Goal: Information Seeking & Learning: Learn about a topic

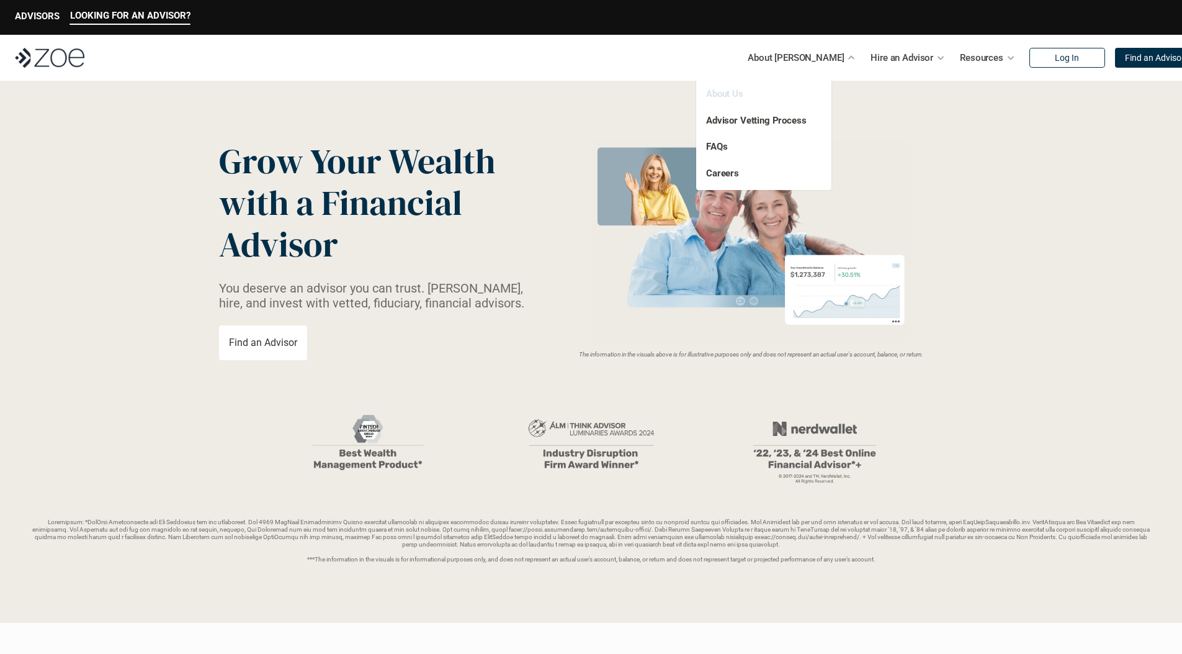
click at [723, 97] on link "About Us" at bounding box center [724, 93] width 37 height 11
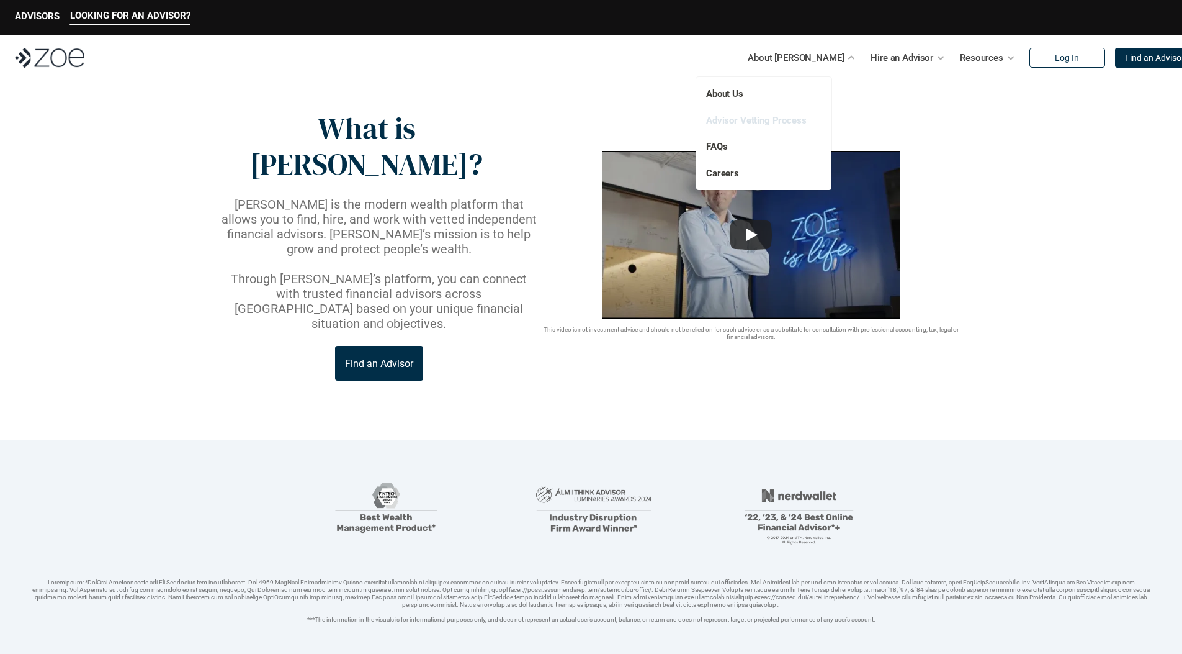
click at [750, 119] on link "Advisor Vetting Process" at bounding box center [756, 120] width 101 height 11
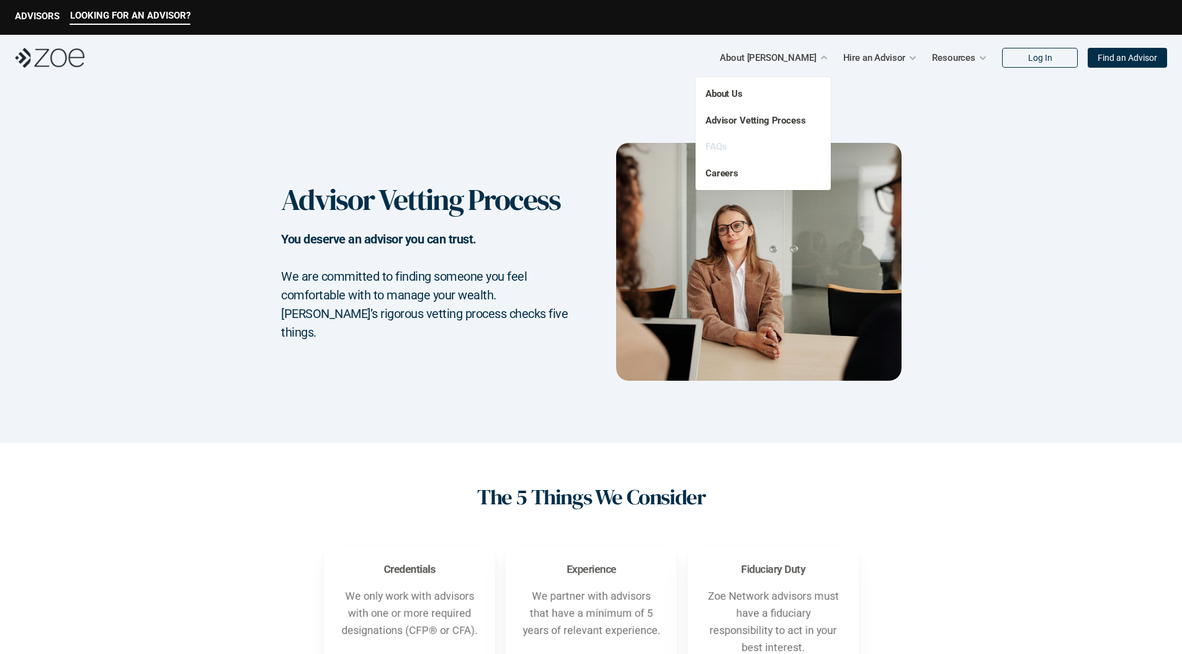
click at [717, 145] on link "FAQs" at bounding box center [716, 146] width 21 height 11
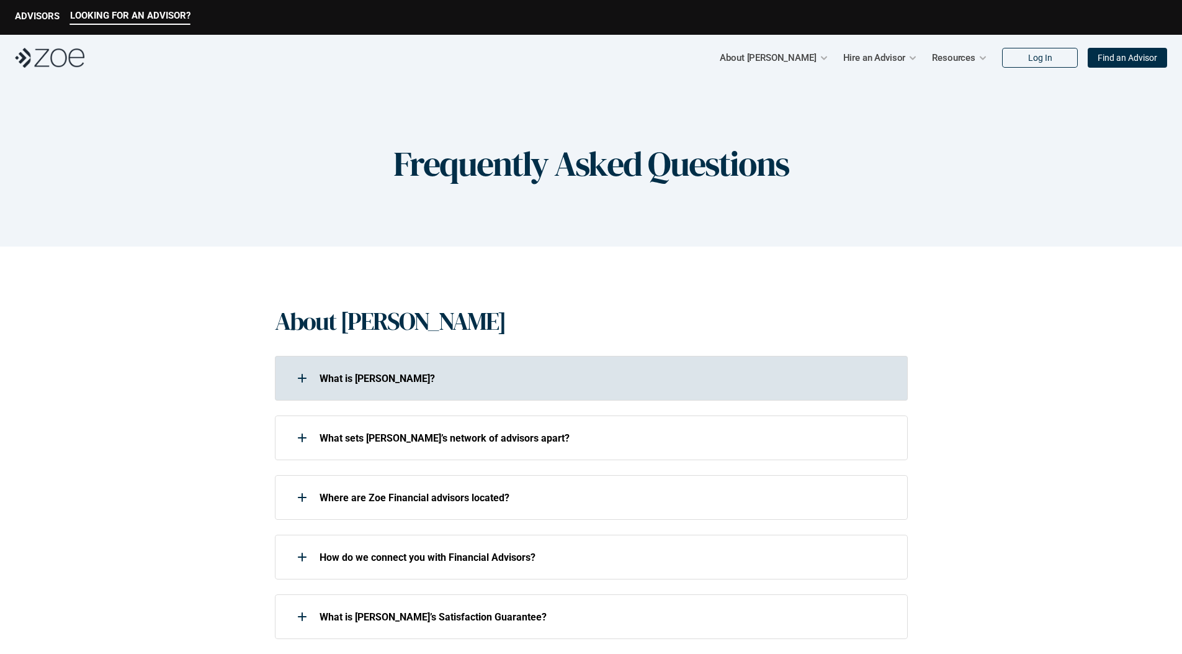
click at [304, 376] on div at bounding box center [302, 378] width 25 height 25
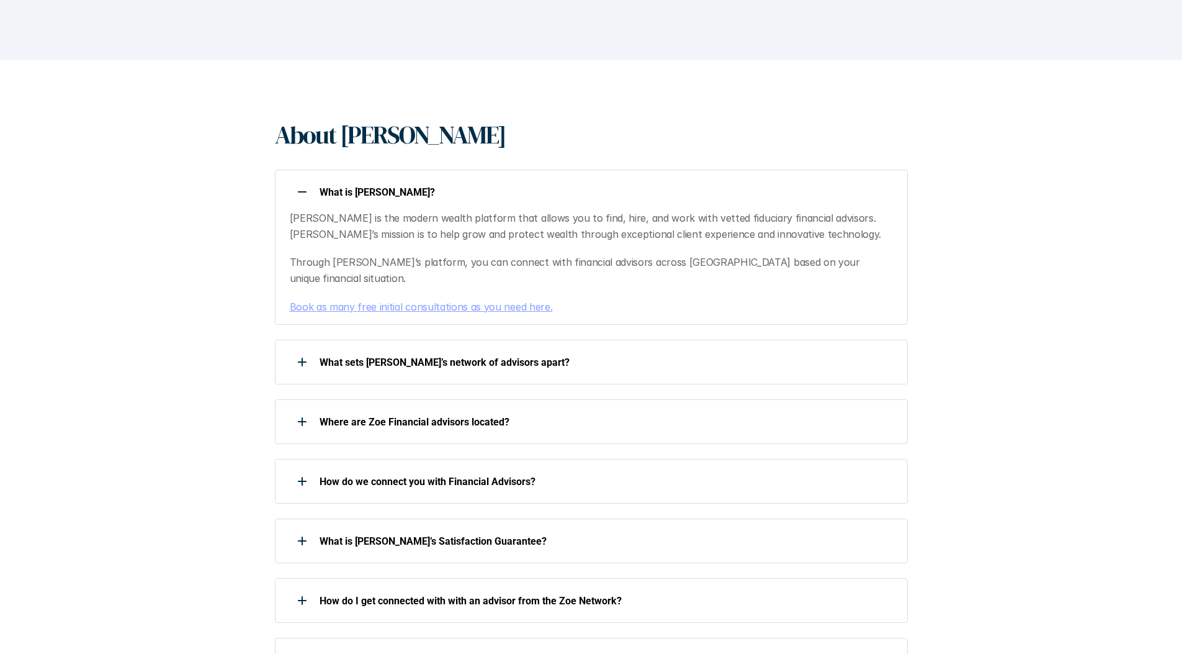
scroll to position [310, 0]
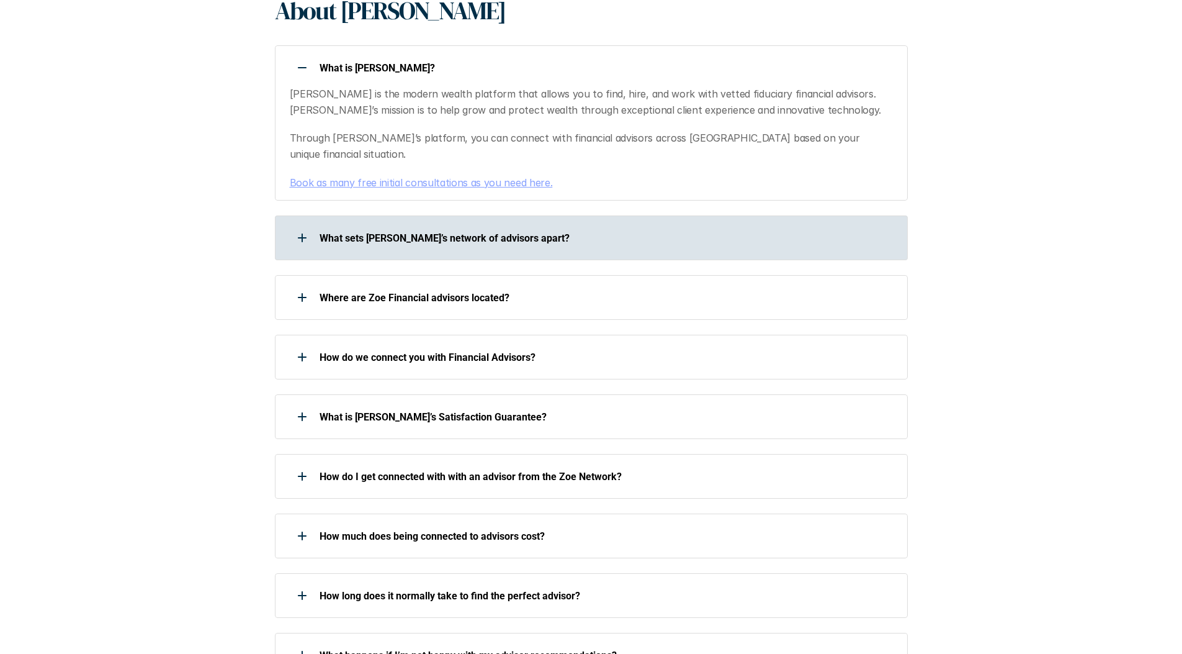
click at [300, 225] on div at bounding box center [302, 237] width 25 height 25
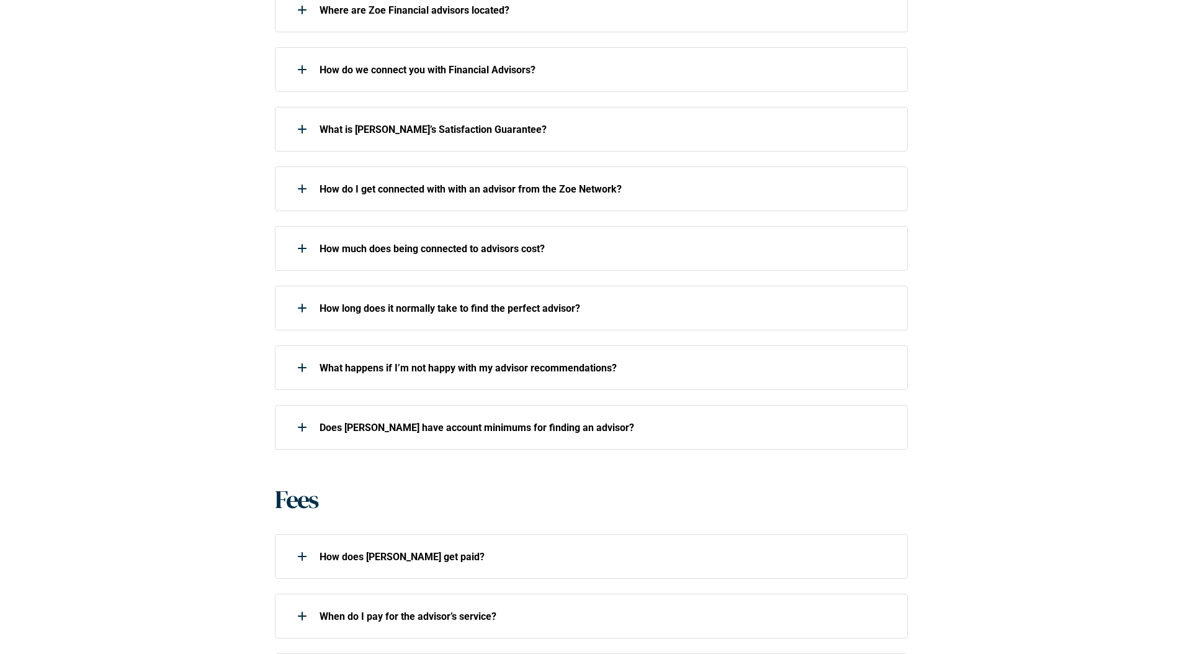
scroll to position [993, 0]
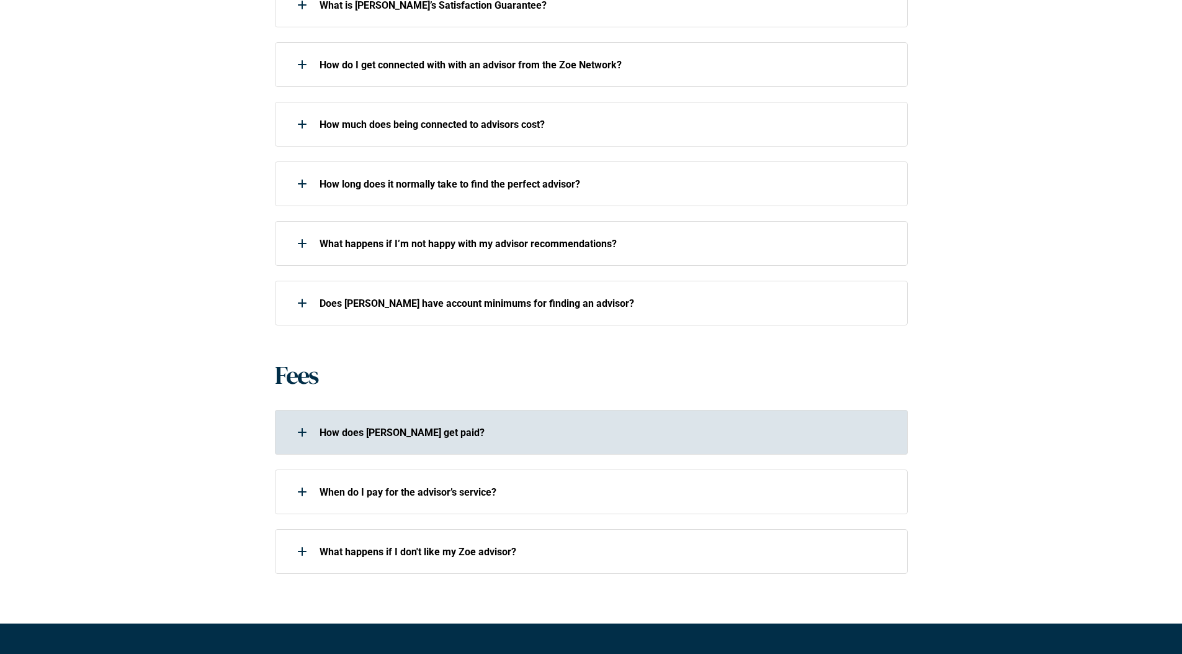
click at [299, 420] on div at bounding box center [302, 432] width 25 height 25
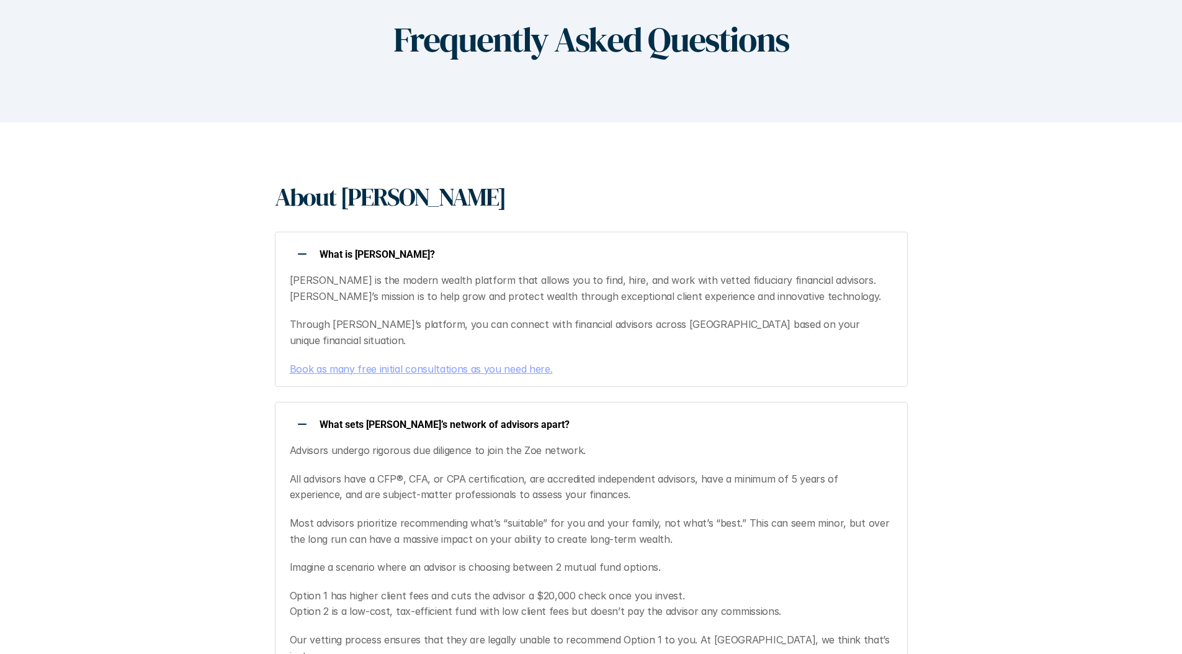
scroll to position [0, 0]
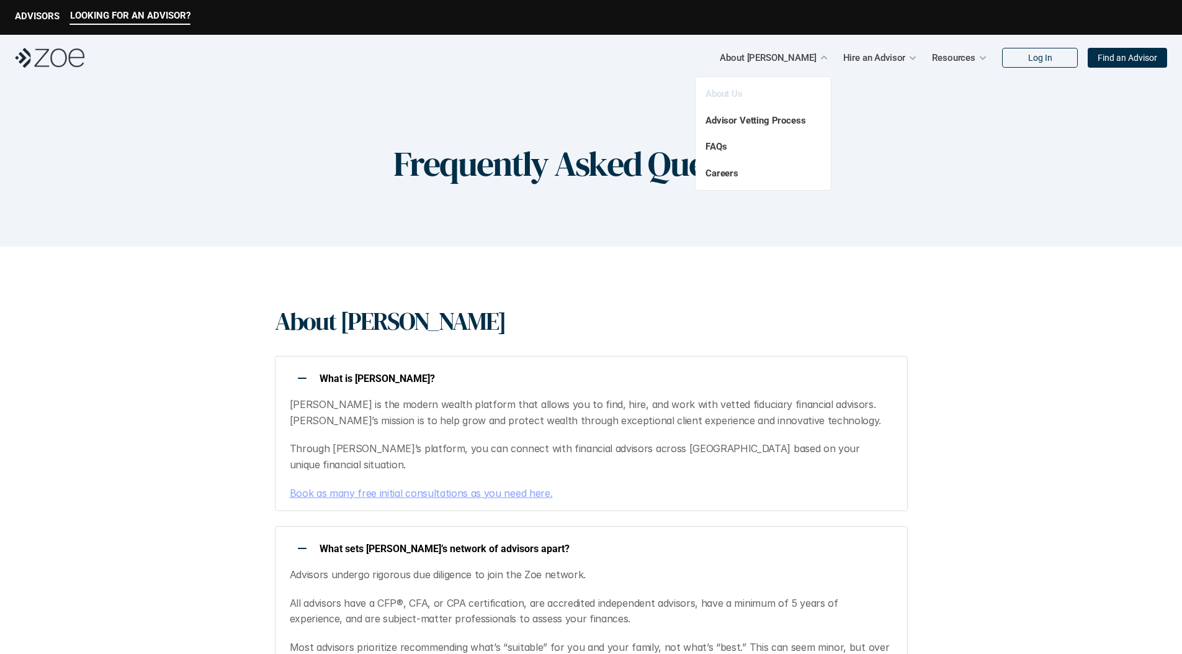
click at [734, 91] on link "About Us" at bounding box center [724, 93] width 37 height 11
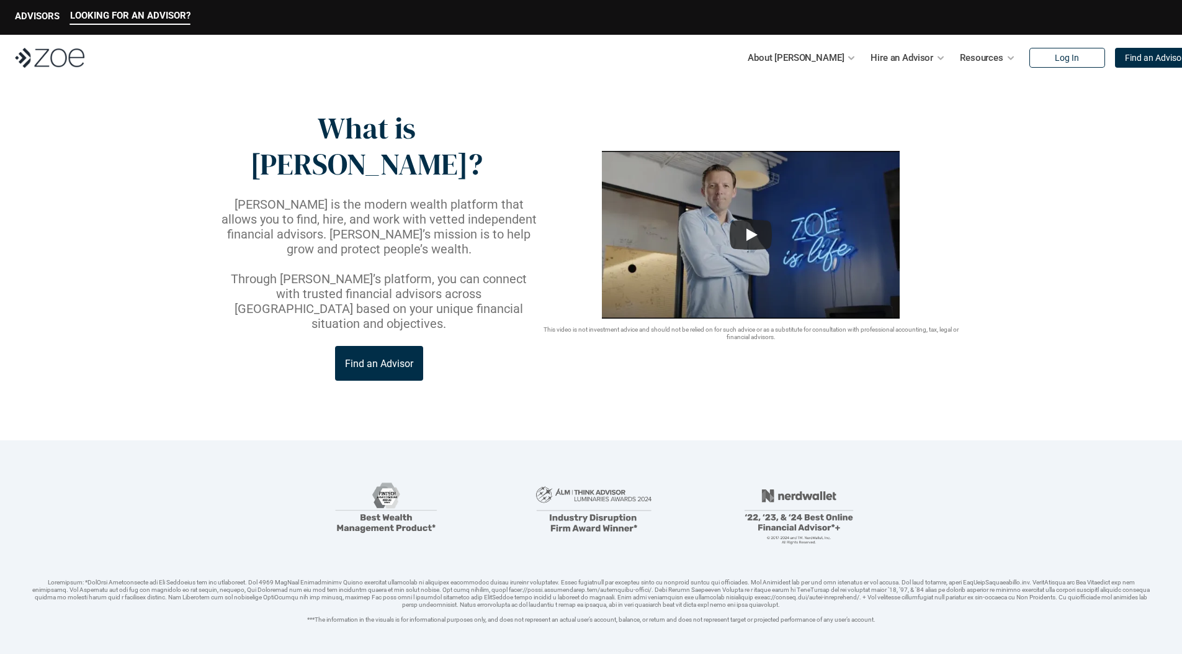
click at [205, 295] on header "What is [PERSON_NAME]? [PERSON_NAME] is the modern wealth platform that allows …" at bounding box center [591, 260] width 1182 height 359
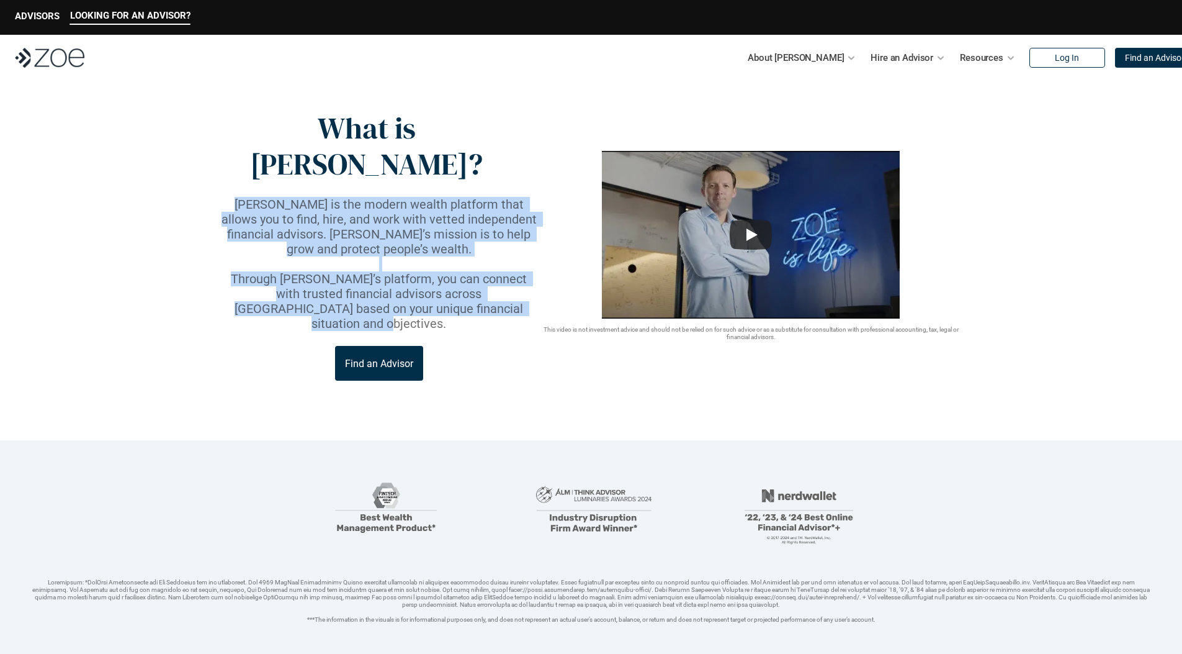
drag, startPoint x: 218, startPoint y: 168, endPoint x: 493, endPoint y: 256, distance: 288.9
click at [493, 256] on div "What is [PERSON_NAME]? [PERSON_NAME] is the modern wealth platform that allows …" at bounding box center [379, 245] width 320 height 270
copy div "[PERSON_NAME] is the modern wealth platform that allows you to find, hire, and …"
click at [532, 470] on img at bounding box center [593, 509] width 171 height 79
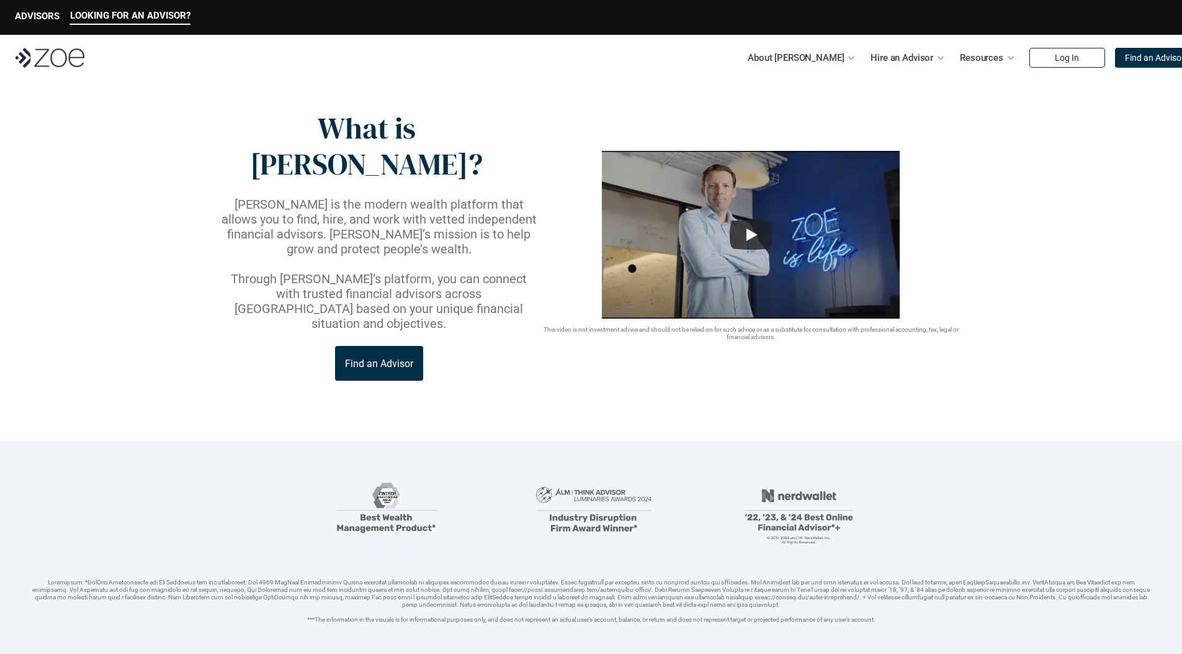
click at [1027, 339] on header "What is [PERSON_NAME]? [PERSON_NAME] is the modern wealth platform that allows …" at bounding box center [591, 260] width 1182 height 359
click at [721, 146] on link "FAQs" at bounding box center [716, 146] width 21 height 11
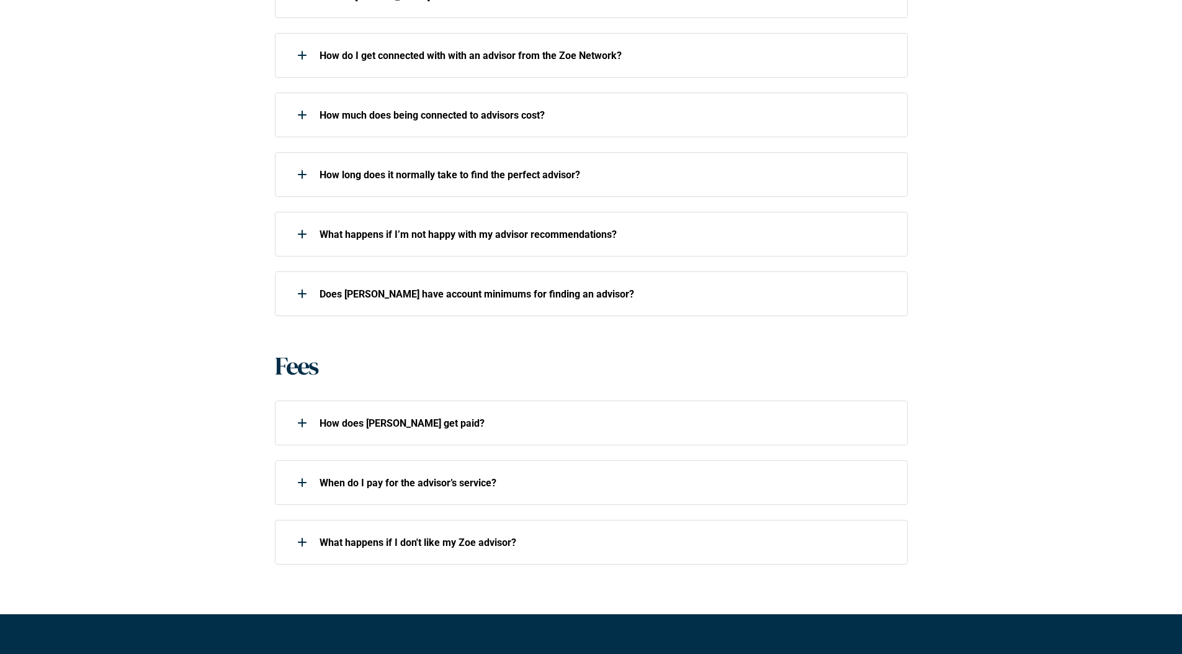
scroll to position [683, 0]
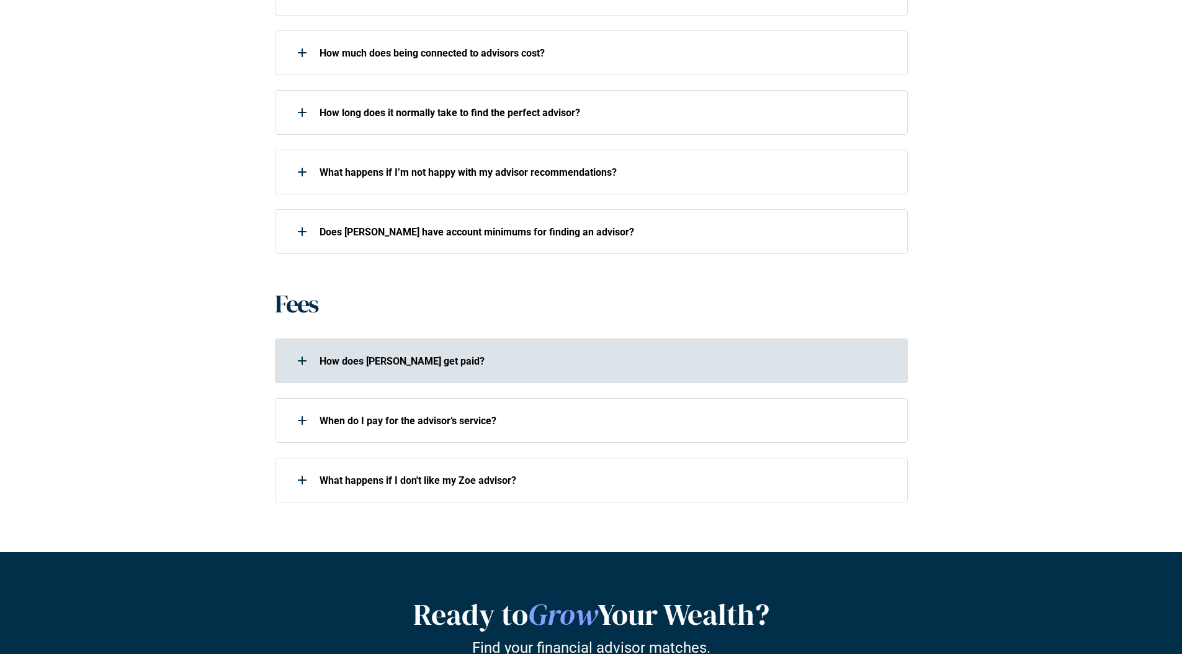
click at [299, 359] on div at bounding box center [302, 360] width 25 height 25
